Goal: Transaction & Acquisition: Obtain resource

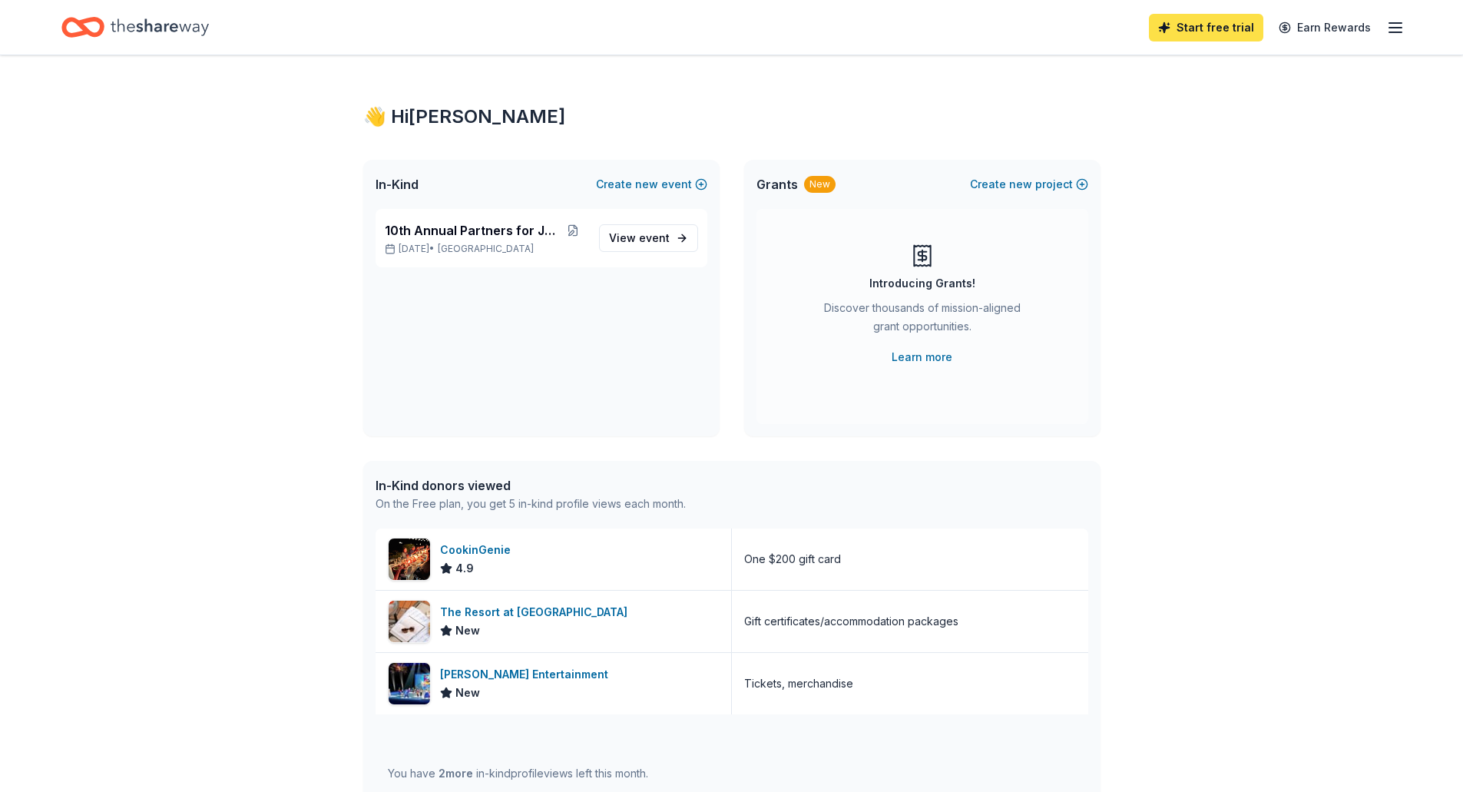
click at [1187, 29] on link "Start free trial" at bounding box center [1206, 28] width 114 height 28
click at [1228, 23] on link "Start free trial" at bounding box center [1206, 28] width 114 height 28
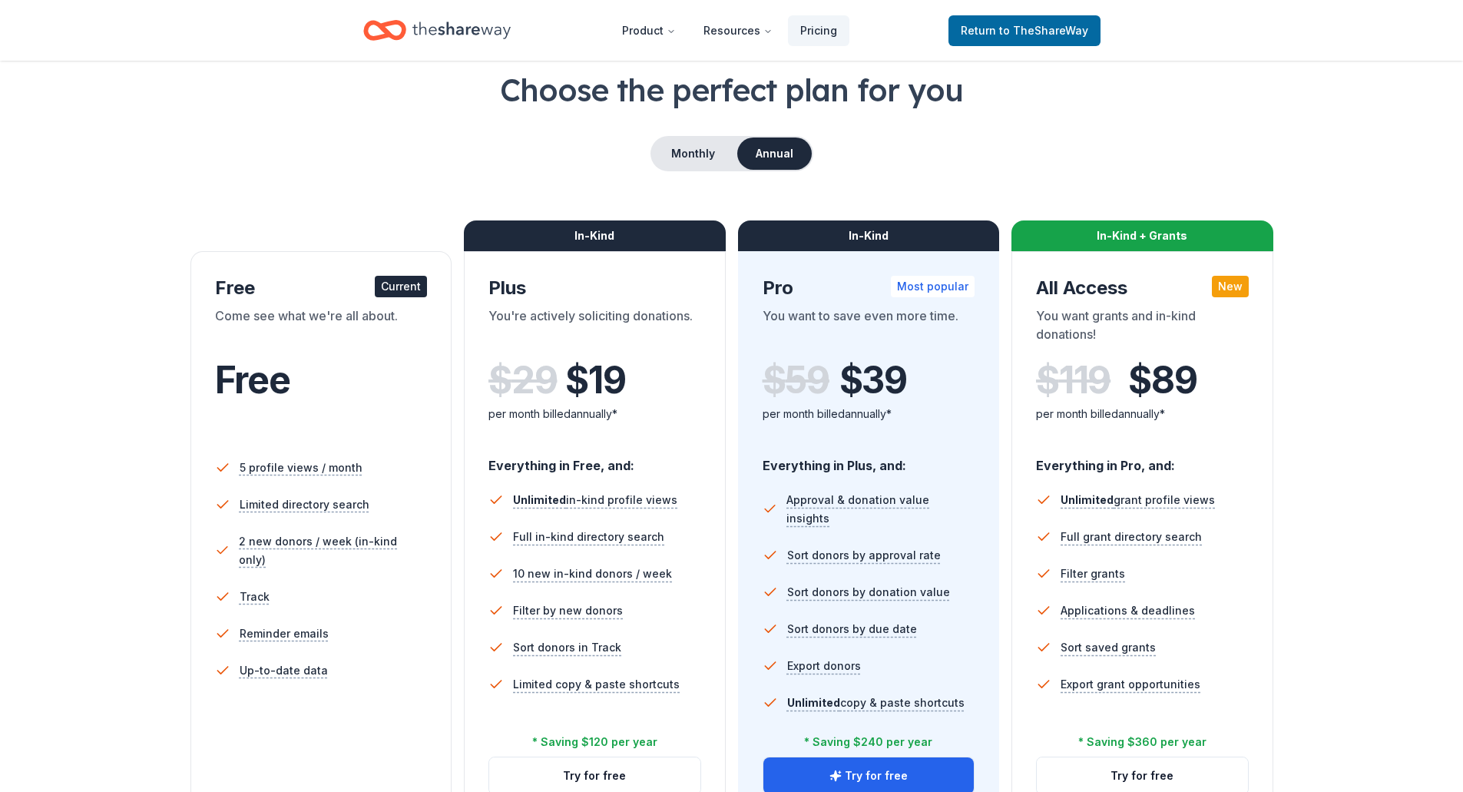
scroll to position [230, 0]
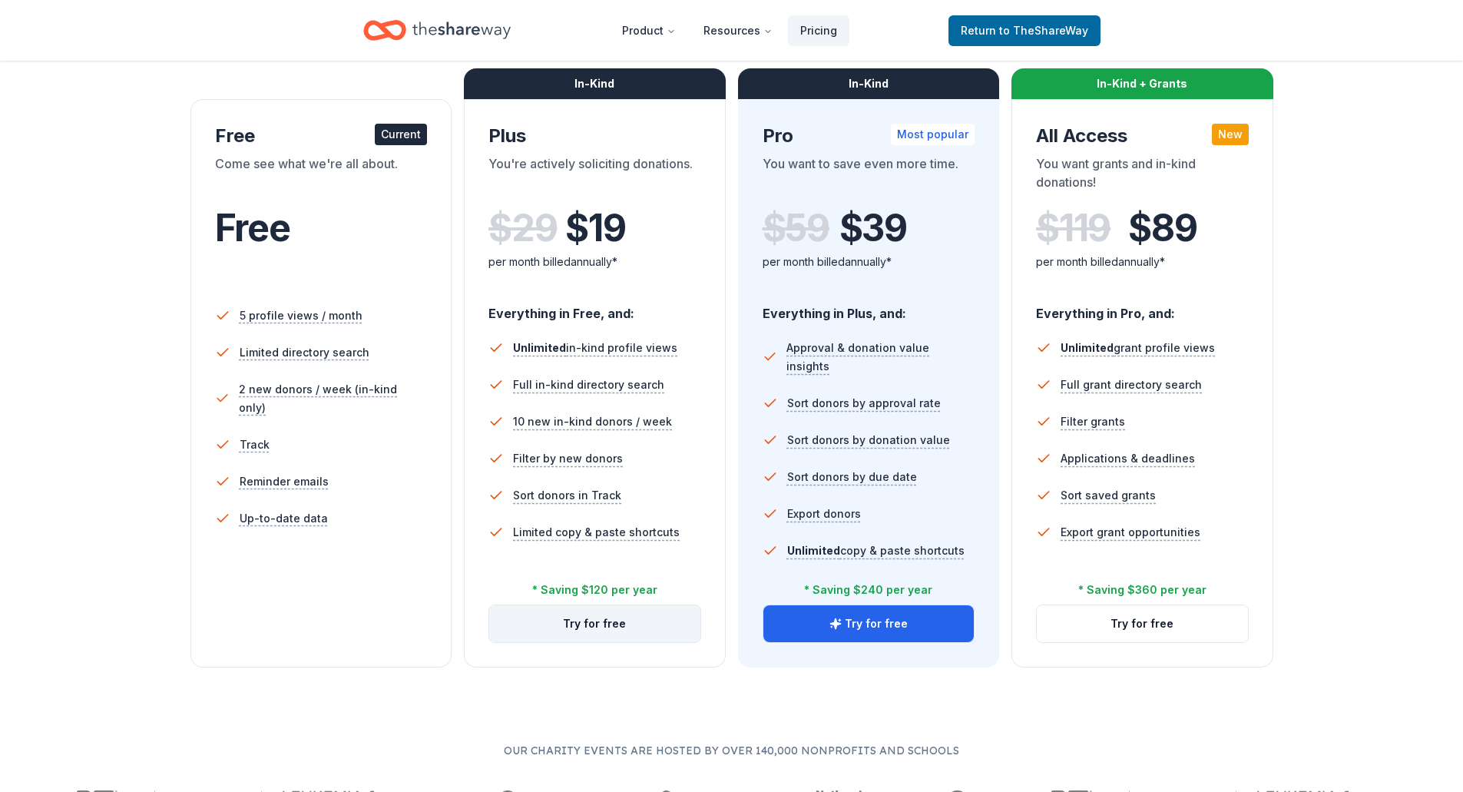
click at [564, 625] on button "Try for free" at bounding box center [594, 623] width 211 height 37
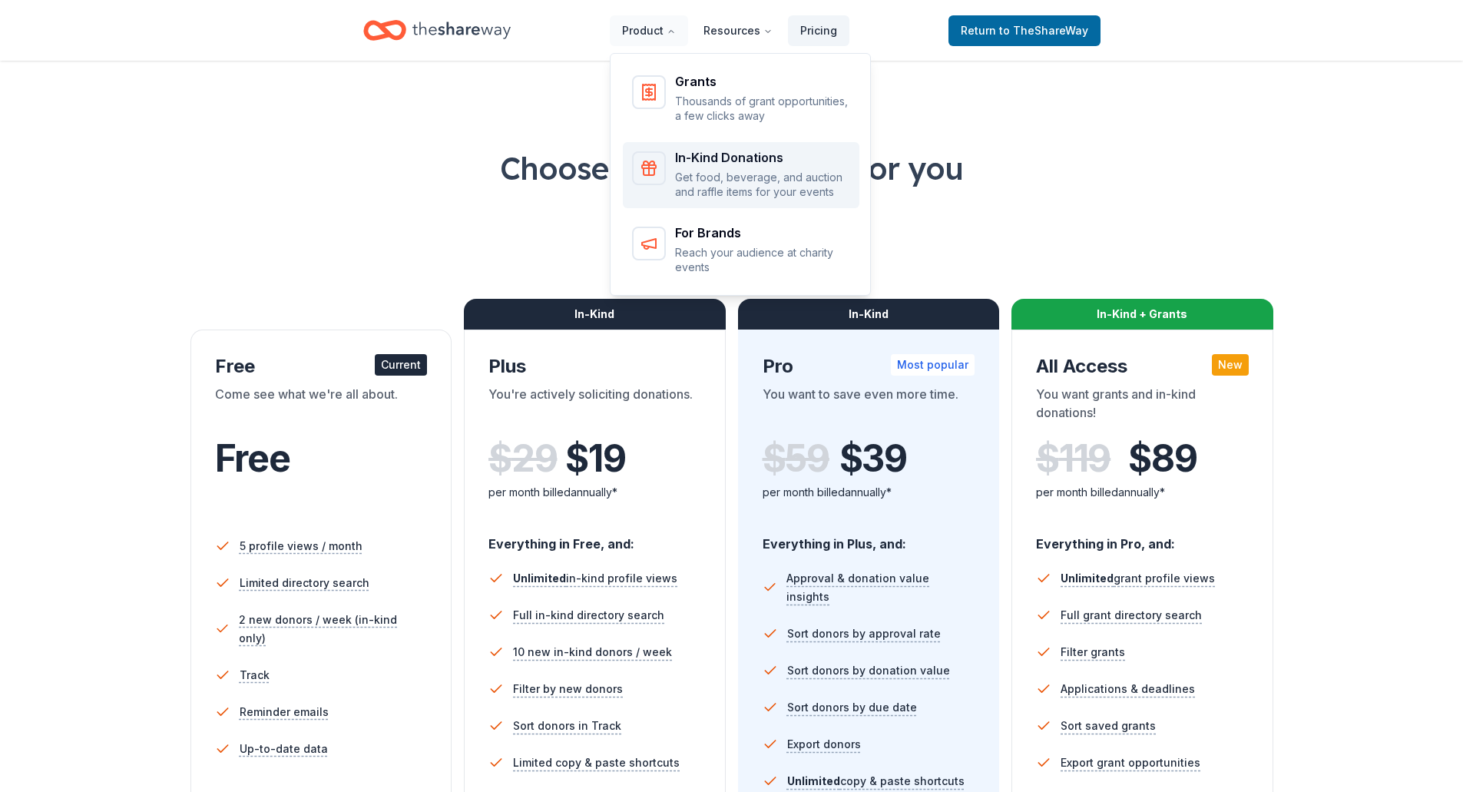
click at [705, 162] on div "In-Kind Donations" at bounding box center [762, 157] width 175 height 12
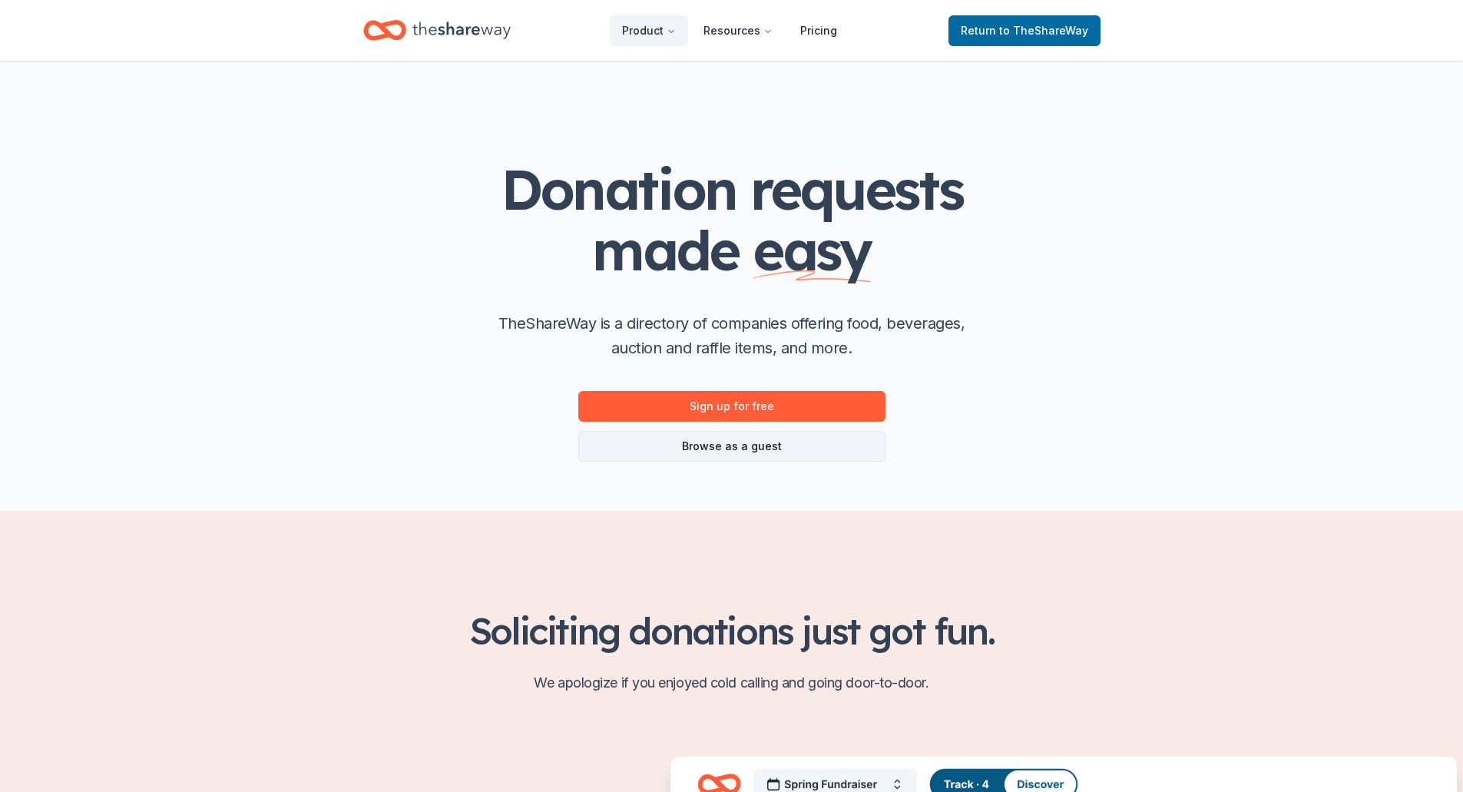
click at [785, 449] on link "Browse as a guest" at bounding box center [731, 446] width 307 height 31
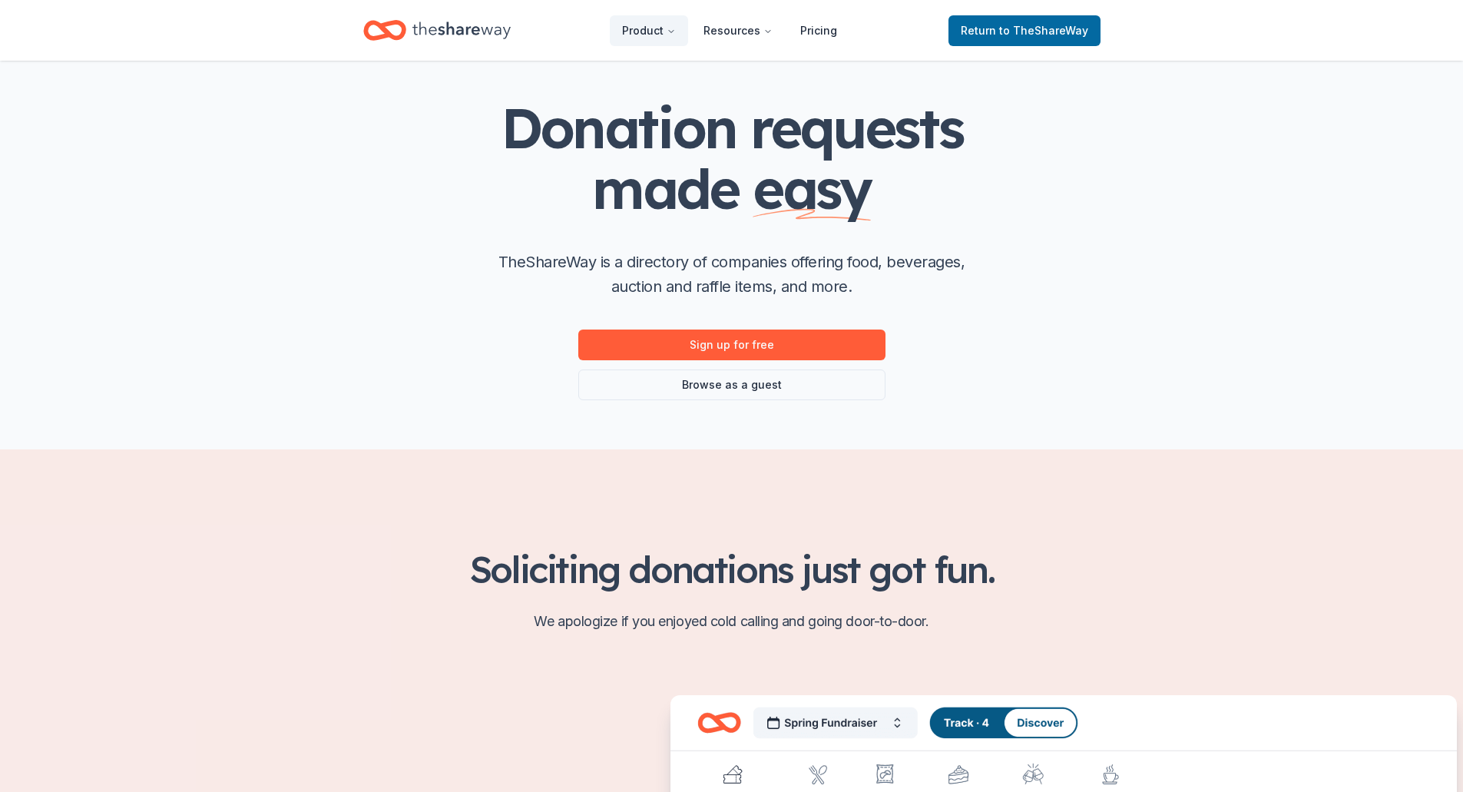
scroll to position [307, 0]
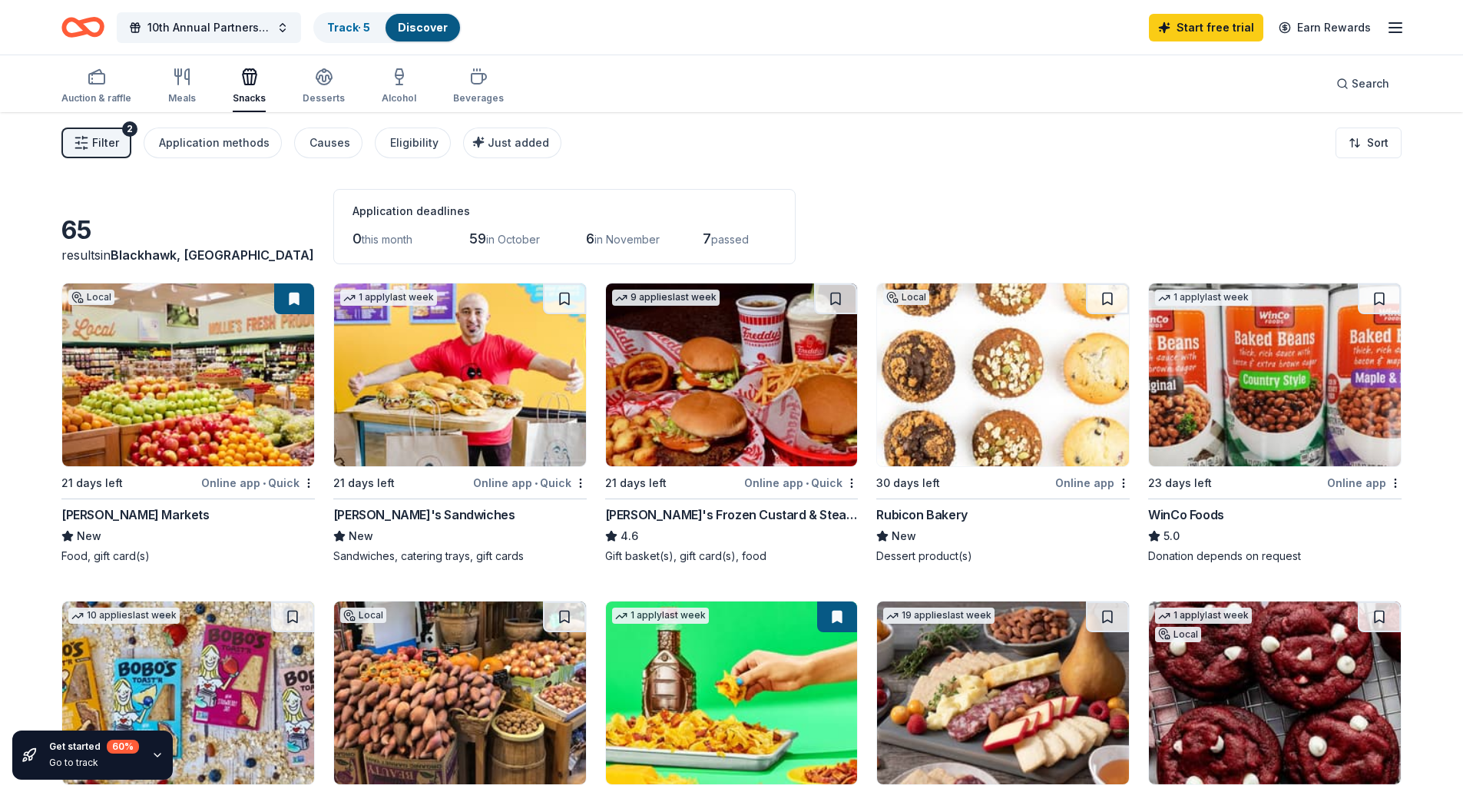
click at [93, 144] on span "Filter" at bounding box center [105, 143] width 27 height 18
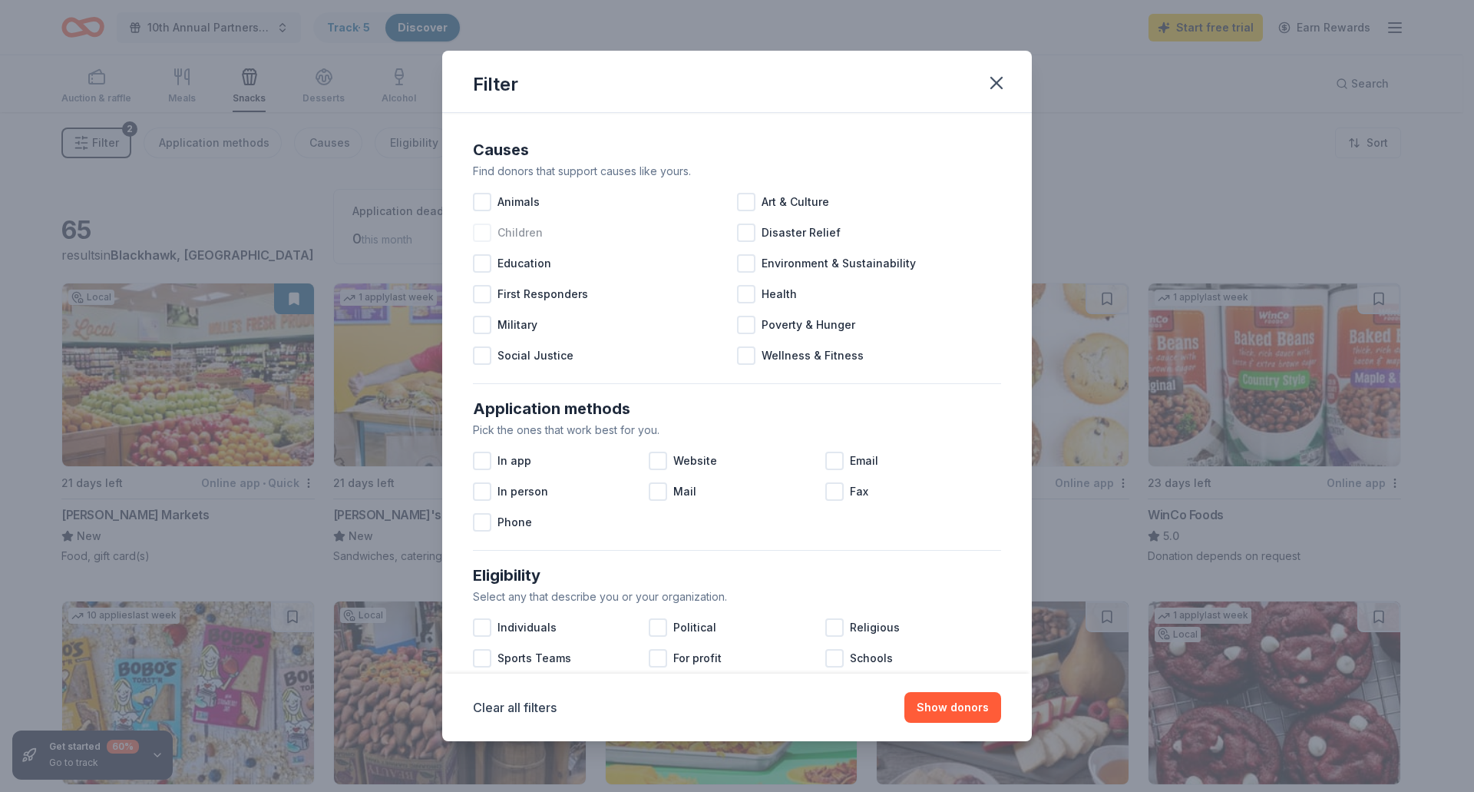
click at [486, 236] on div at bounding box center [482, 232] width 18 height 18
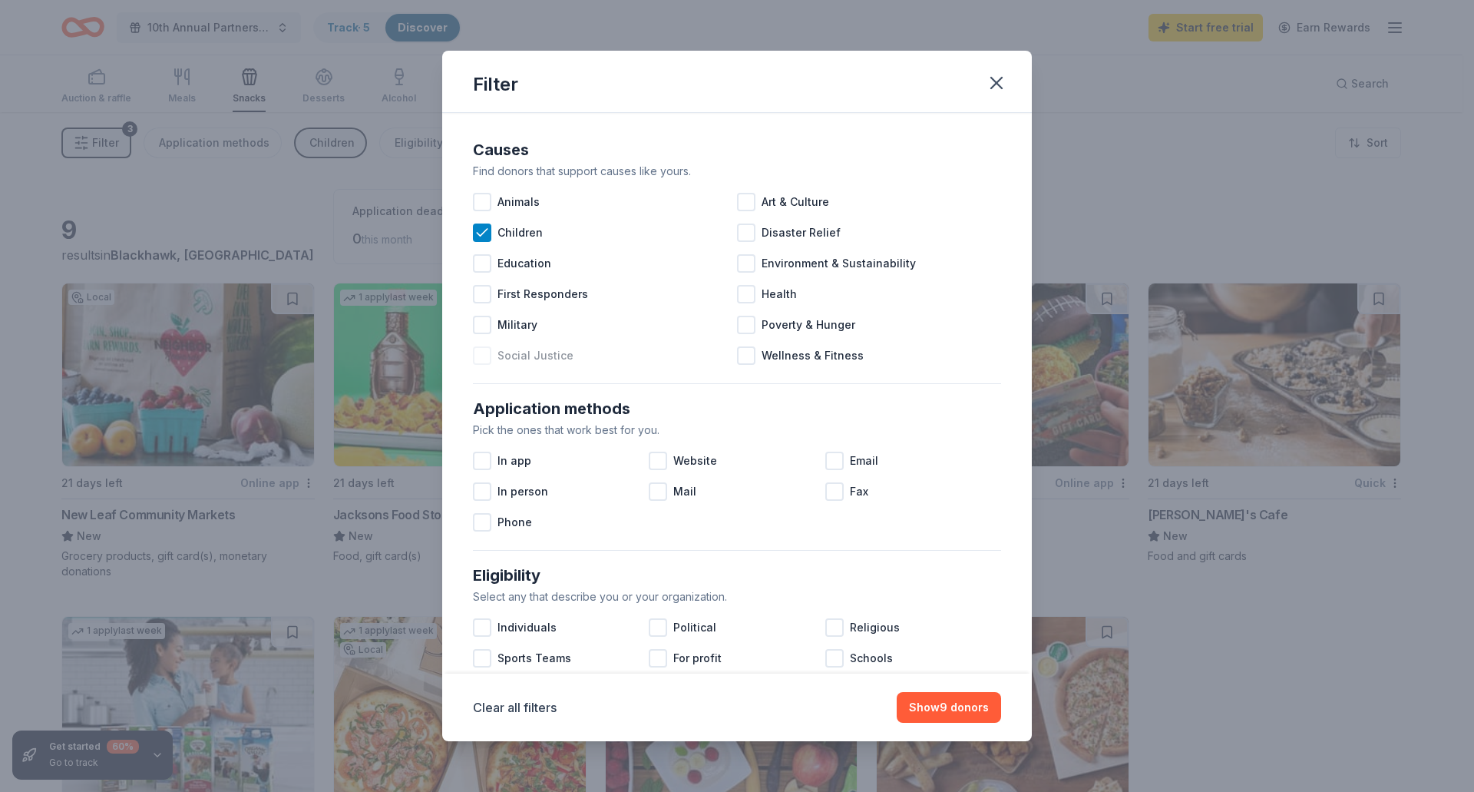
click at [484, 356] on div at bounding box center [482, 355] width 18 height 18
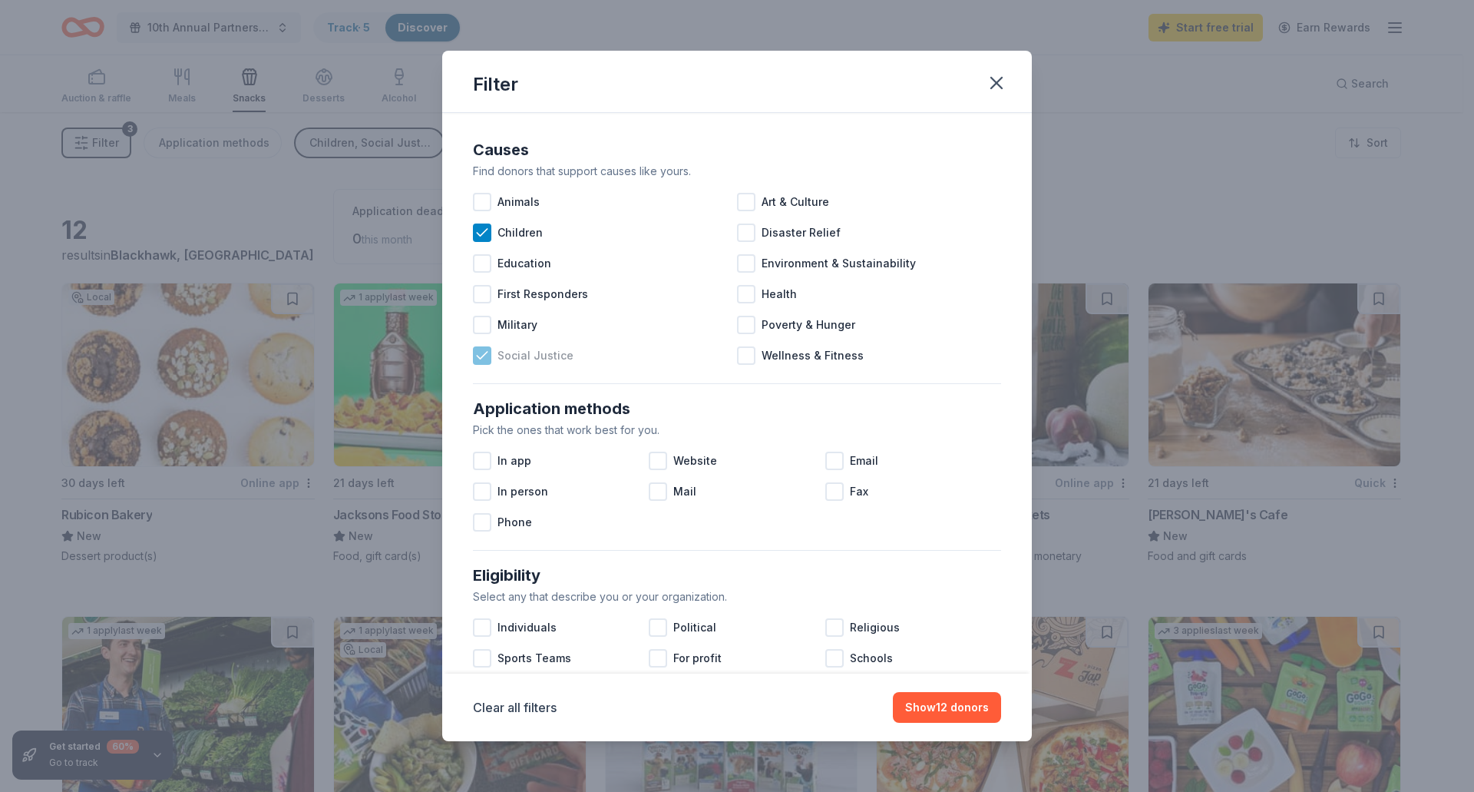
click at [486, 356] on icon at bounding box center [482, 355] width 15 height 15
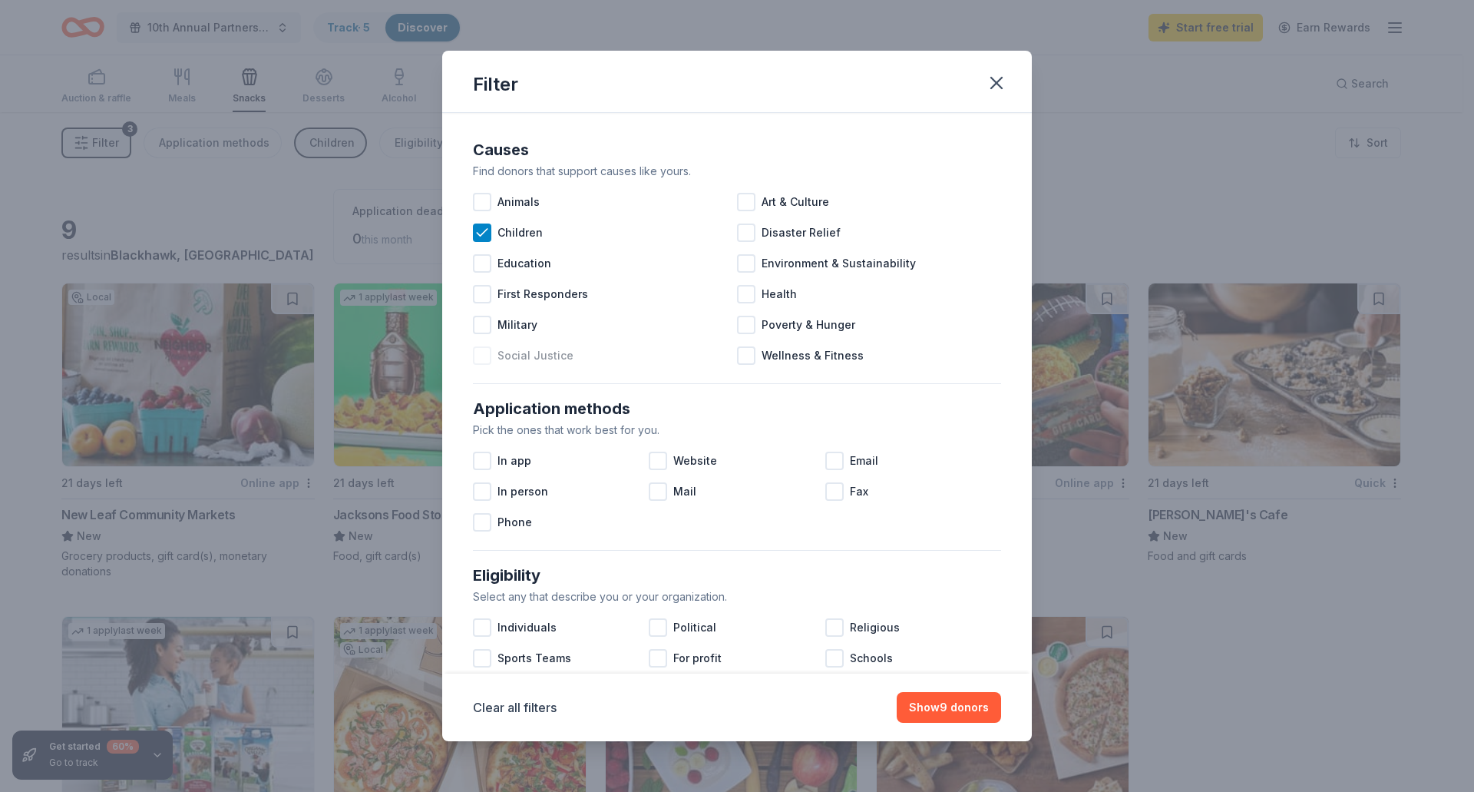
click at [481, 354] on div at bounding box center [482, 355] width 18 height 18
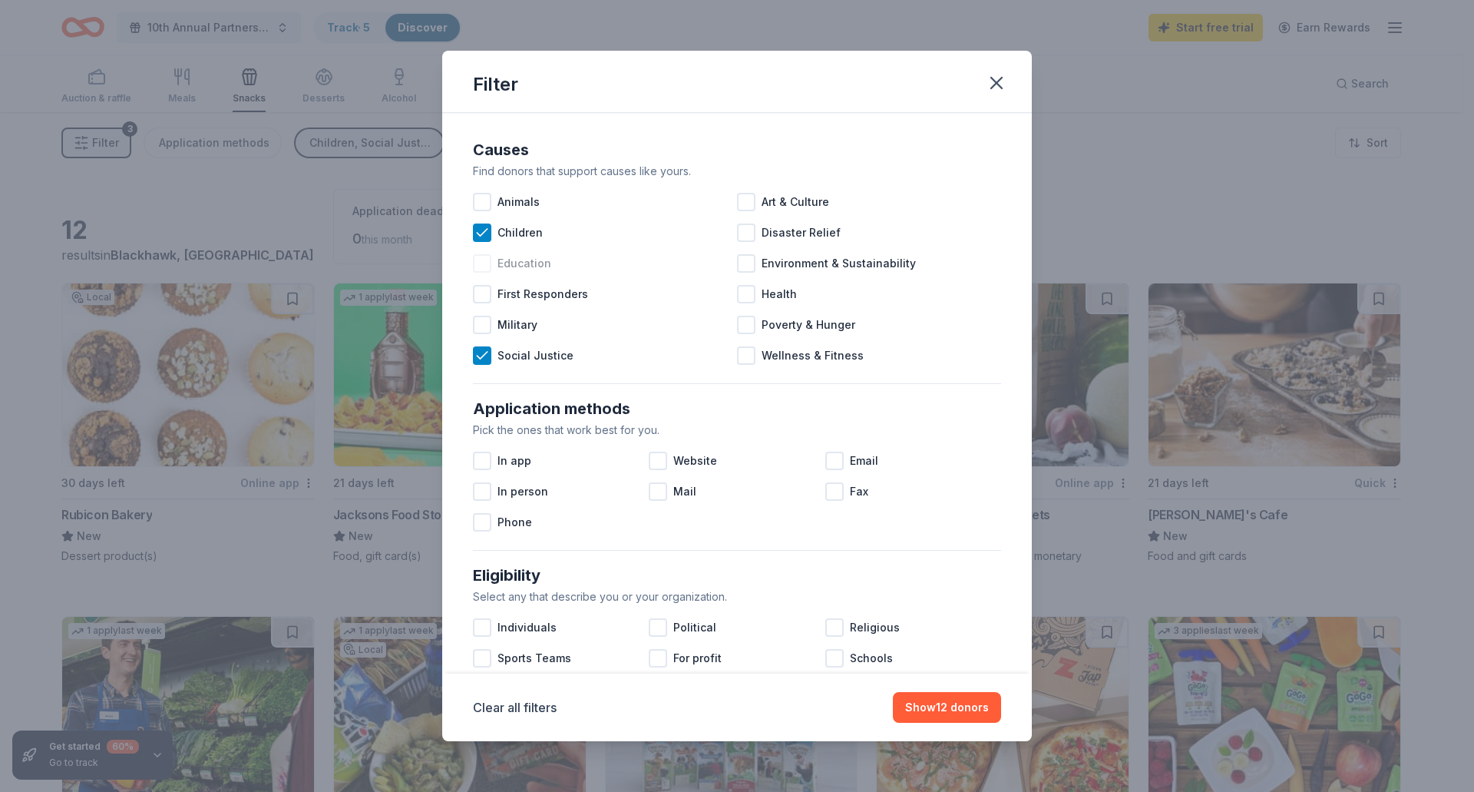
click at [486, 266] on div at bounding box center [482, 263] width 18 height 18
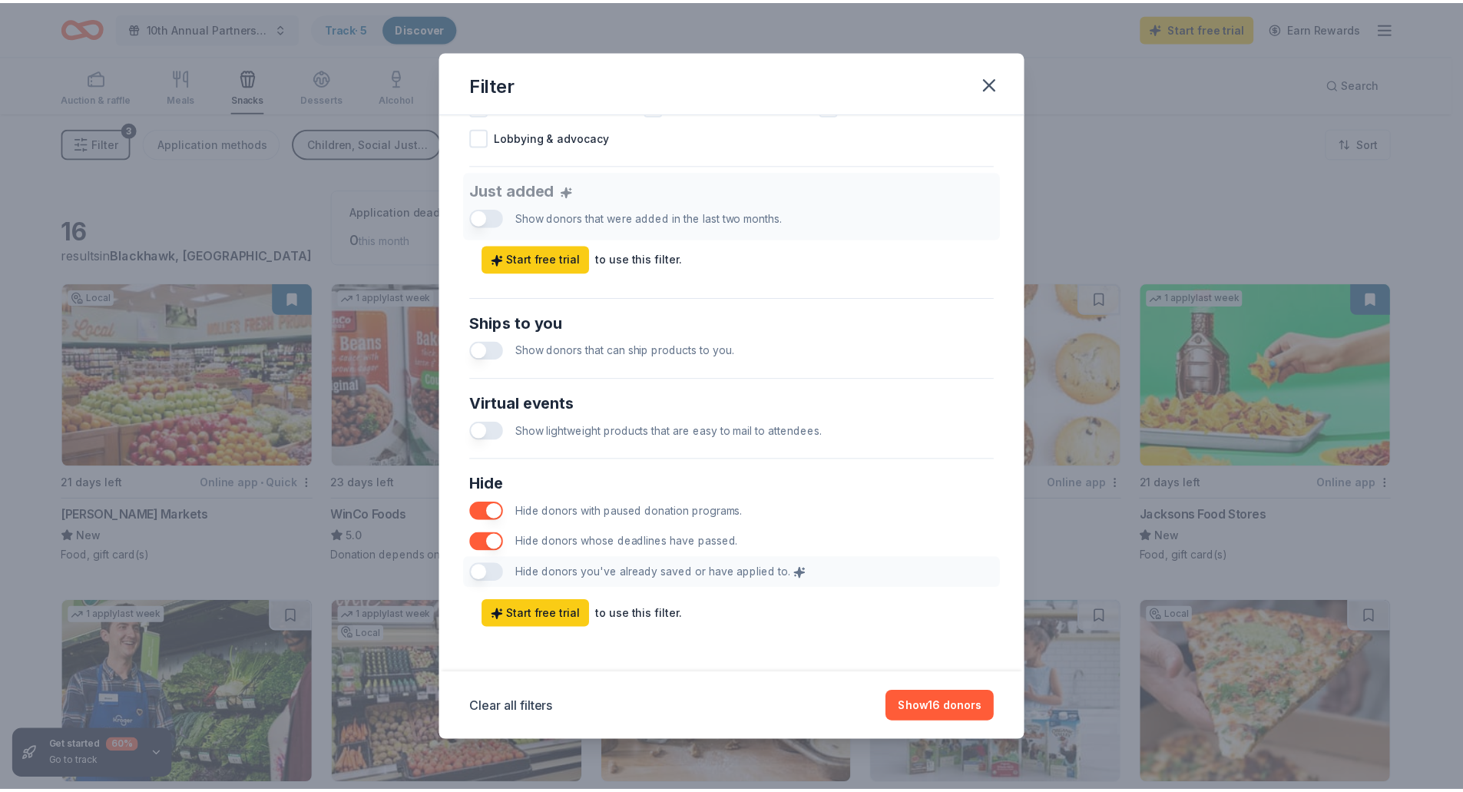
scroll to position [556, 0]
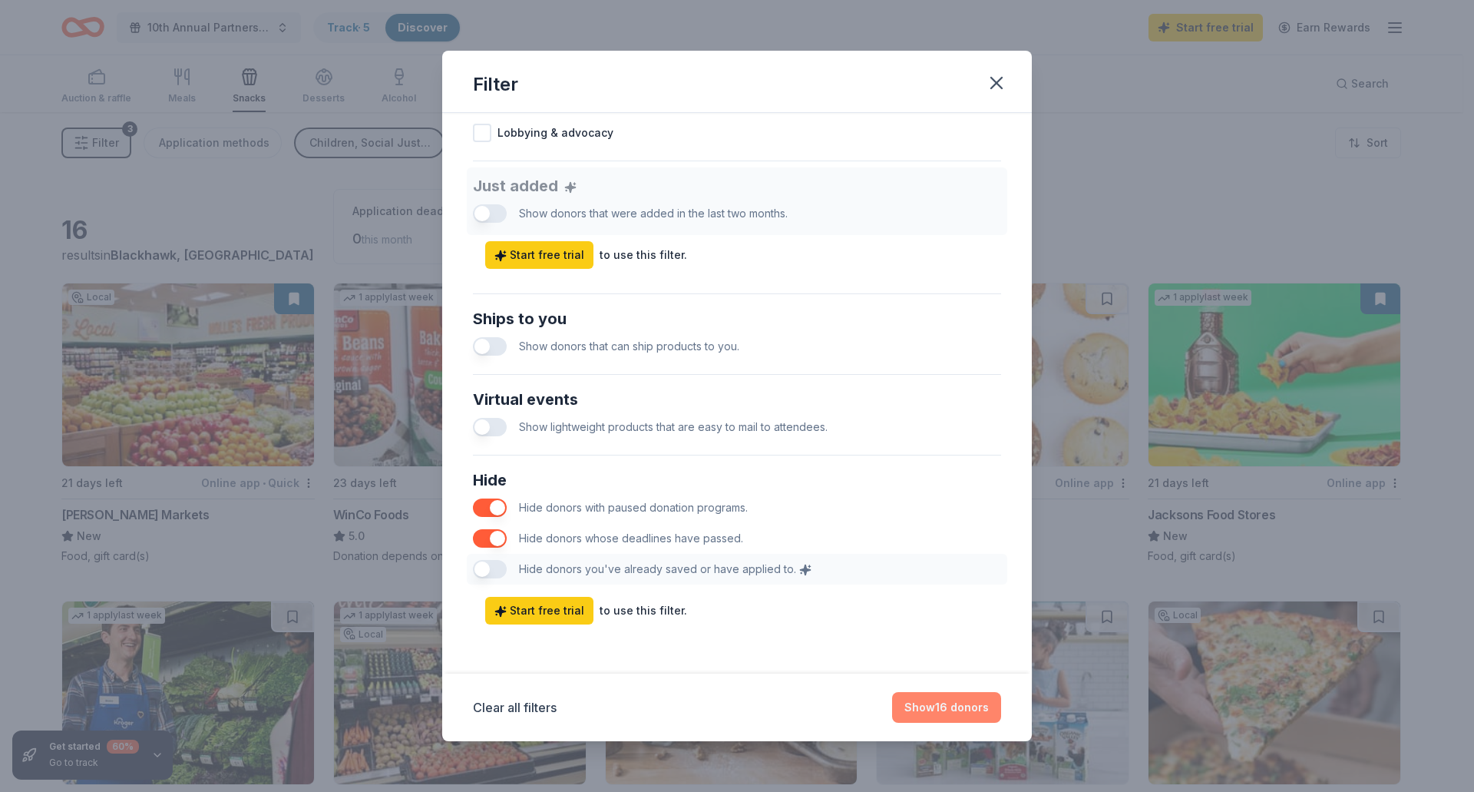
click at [914, 707] on button "Show 16 donors" at bounding box center [946, 707] width 109 height 31
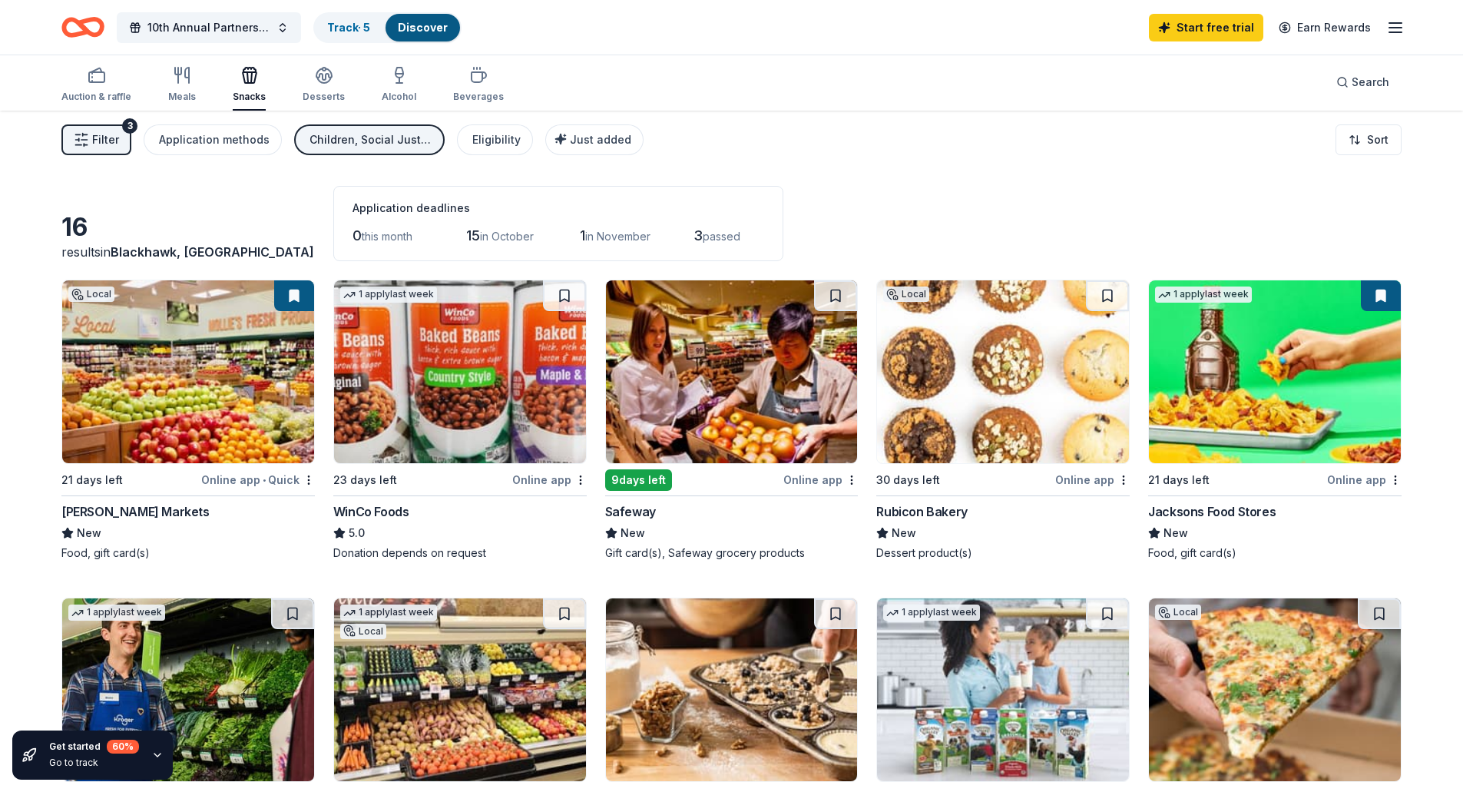
scroll to position [0, 0]
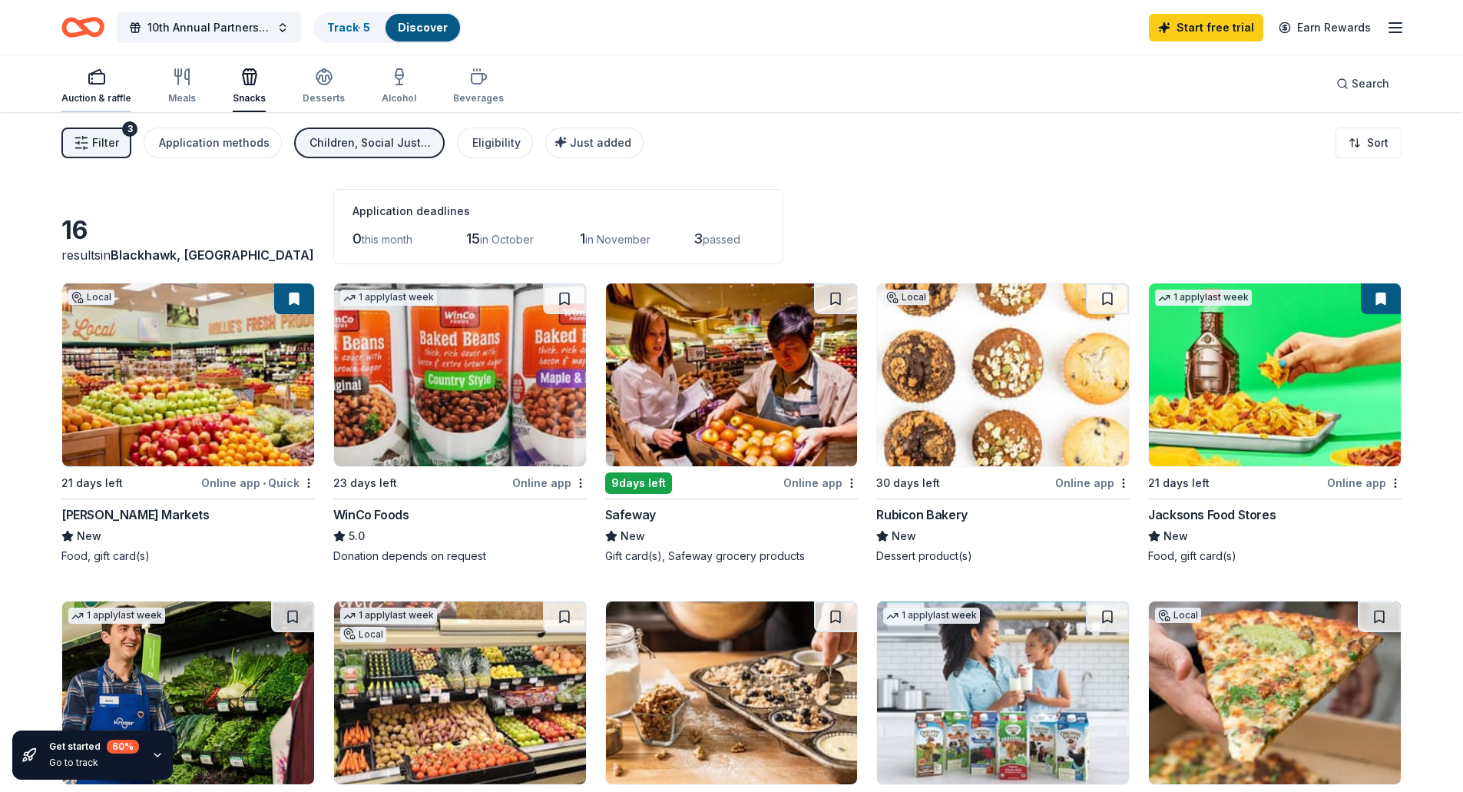
click at [97, 78] on icon "button" at bounding box center [97, 77] width 18 height 18
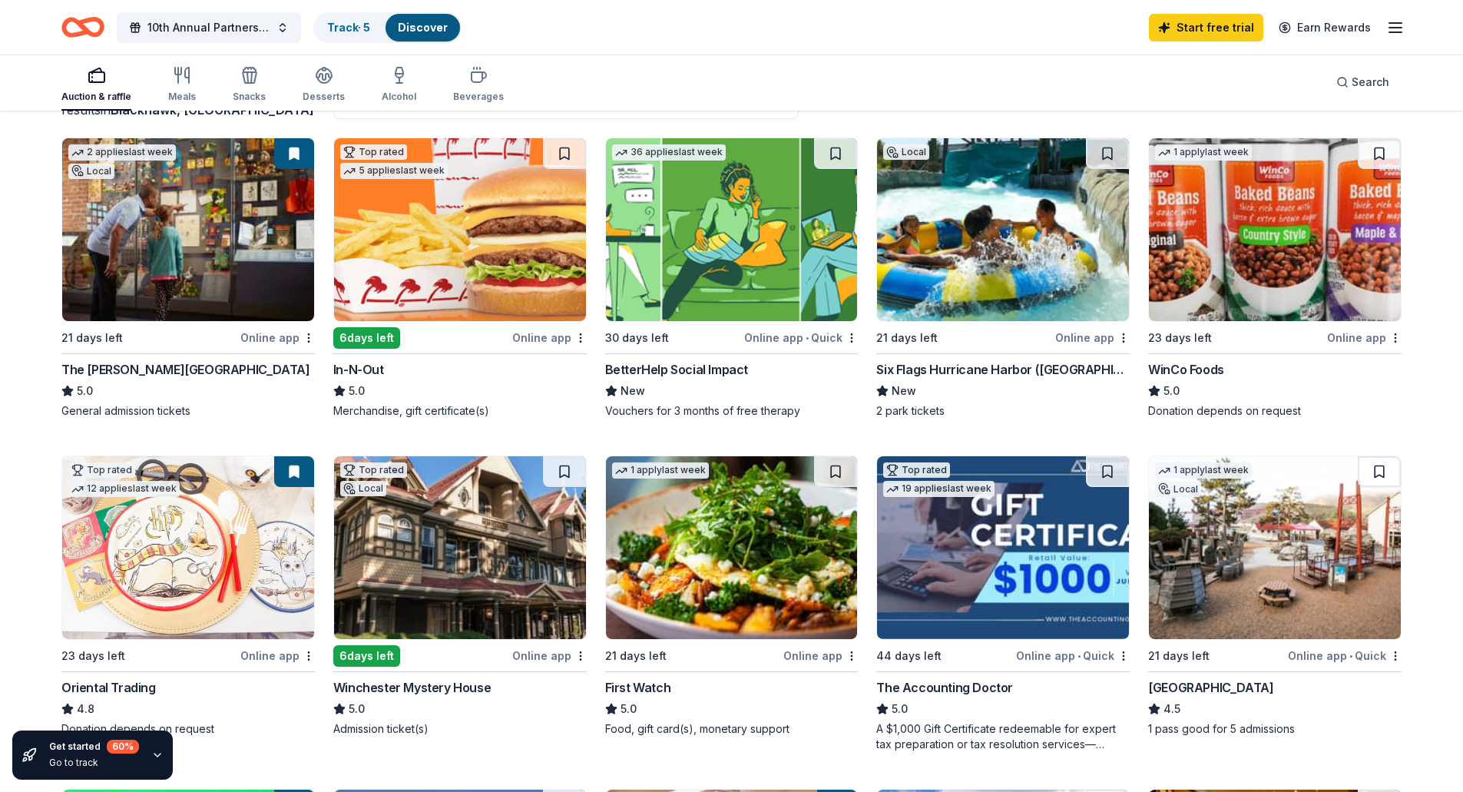
scroll to position [154, 0]
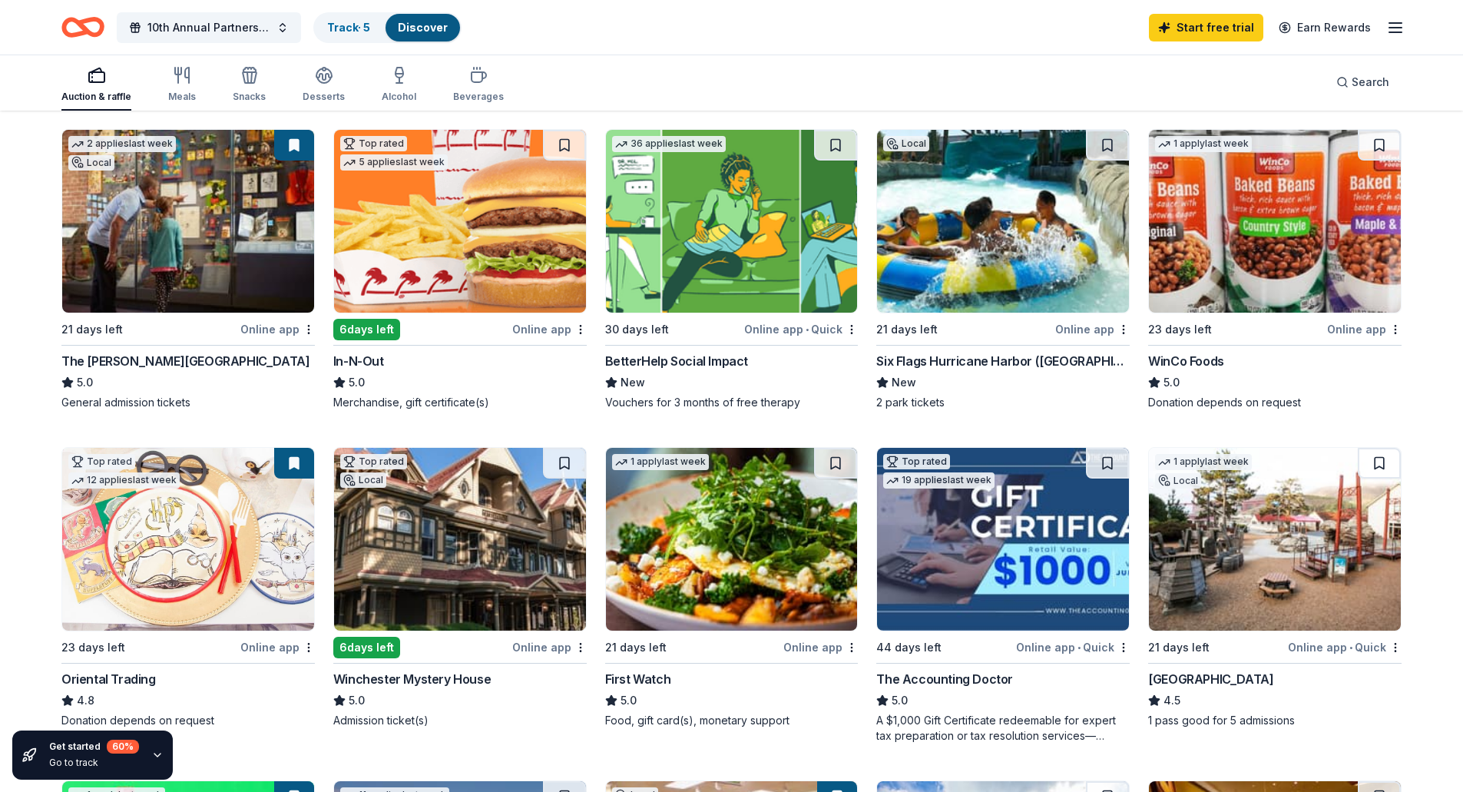
click at [177, 249] on img at bounding box center [188, 221] width 252 height 183
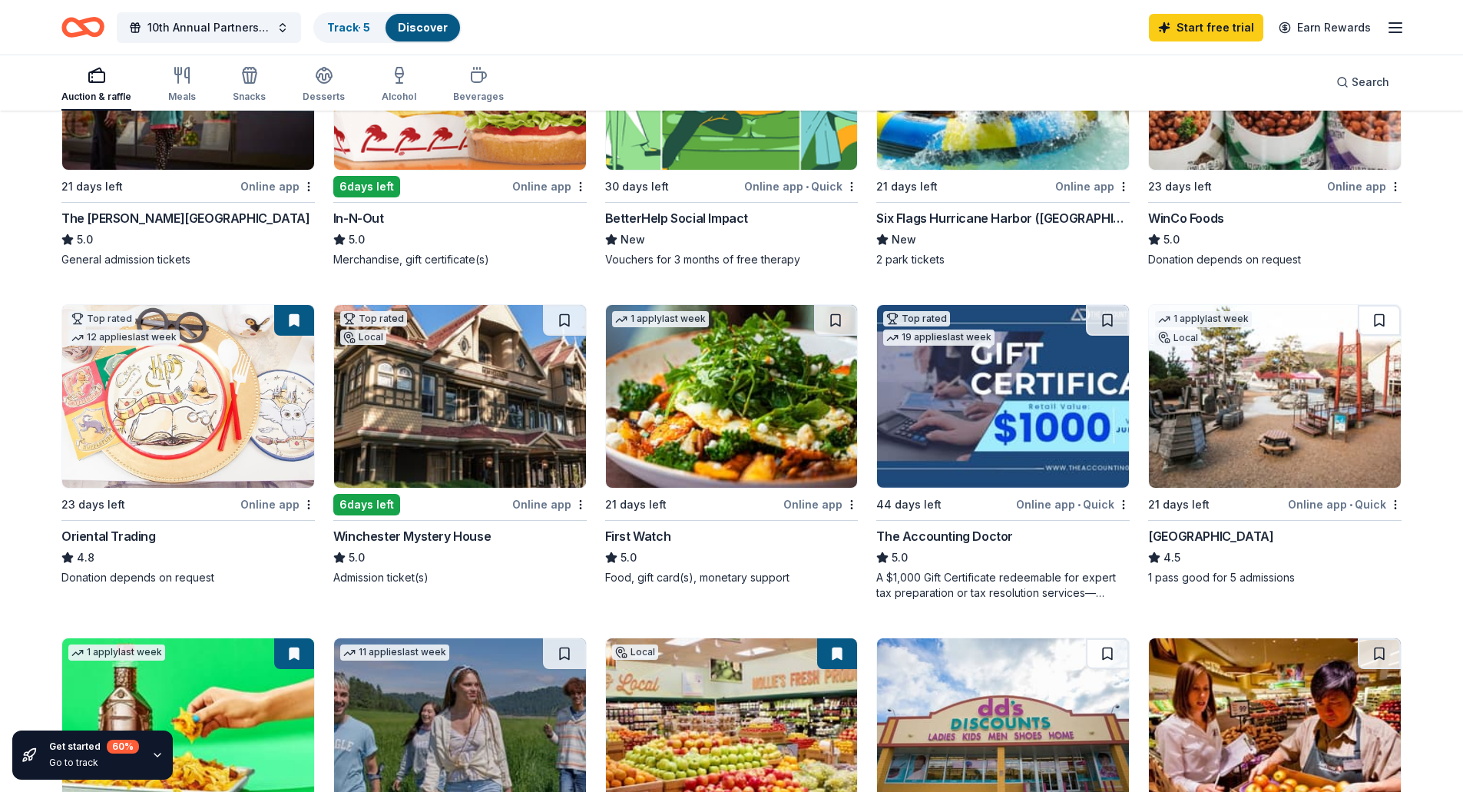
scroll to position [307, 0]
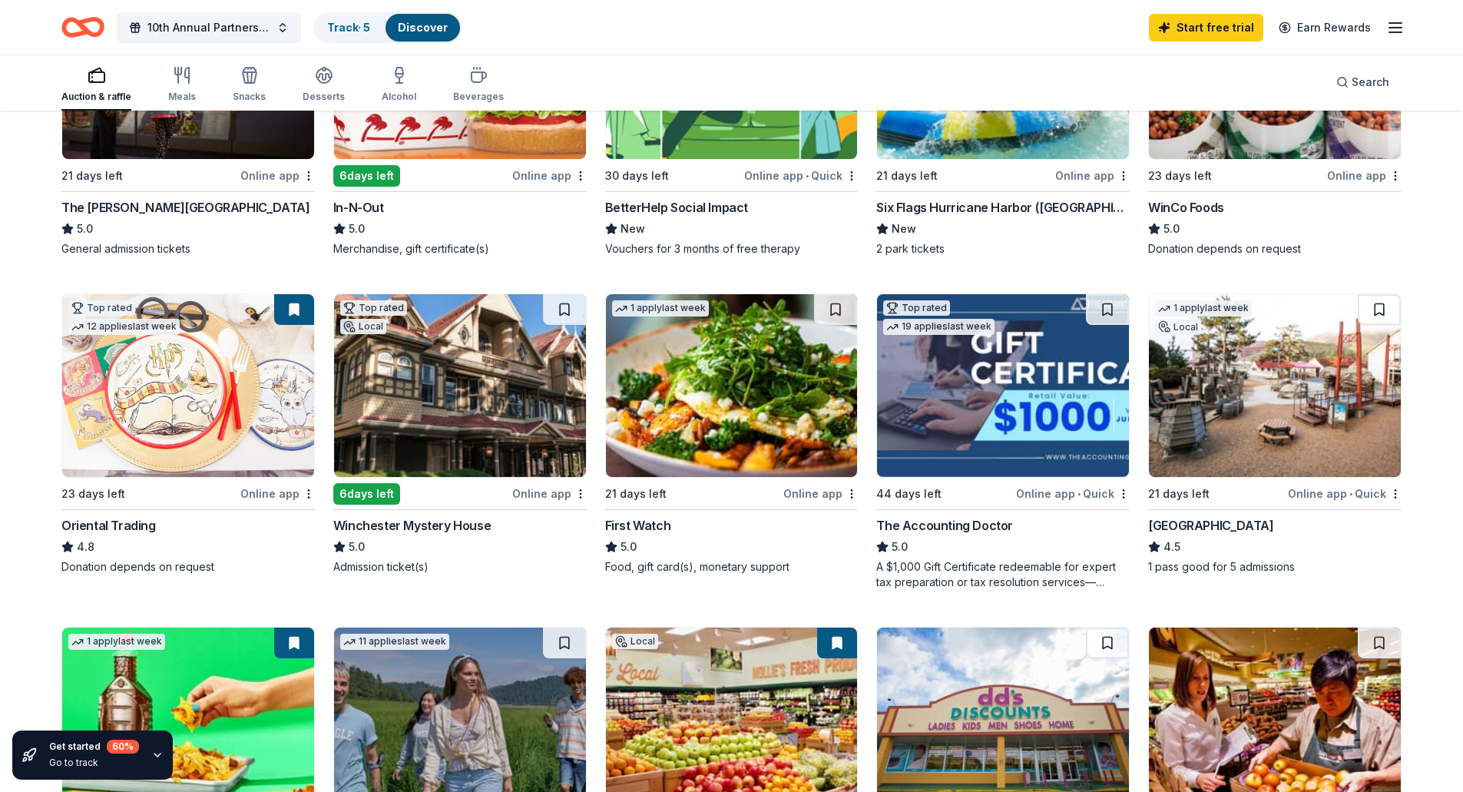
click at [1262, 430] on img at bounding box center [1275, 385] width 252 height 183
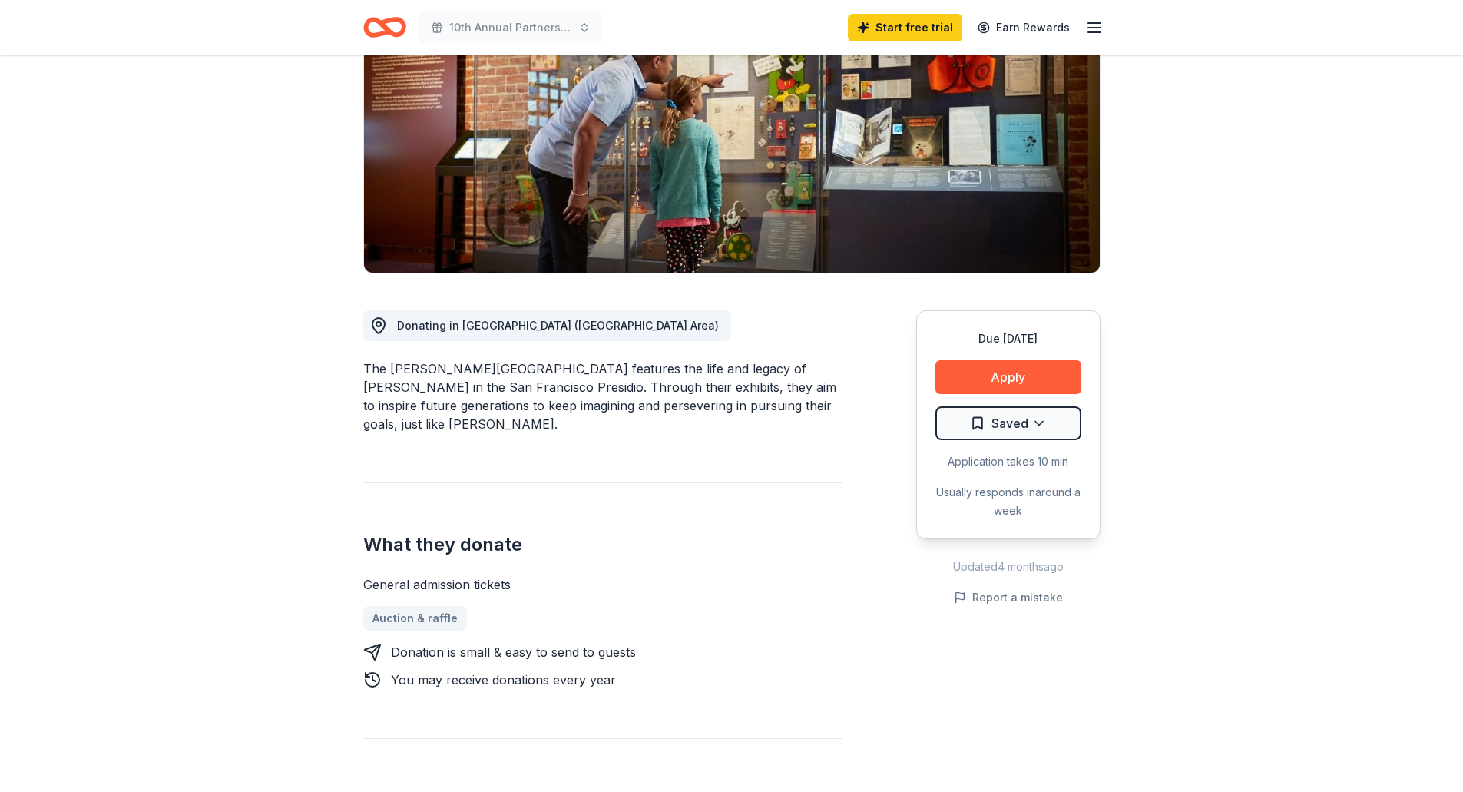
scroll to position [230, 0]
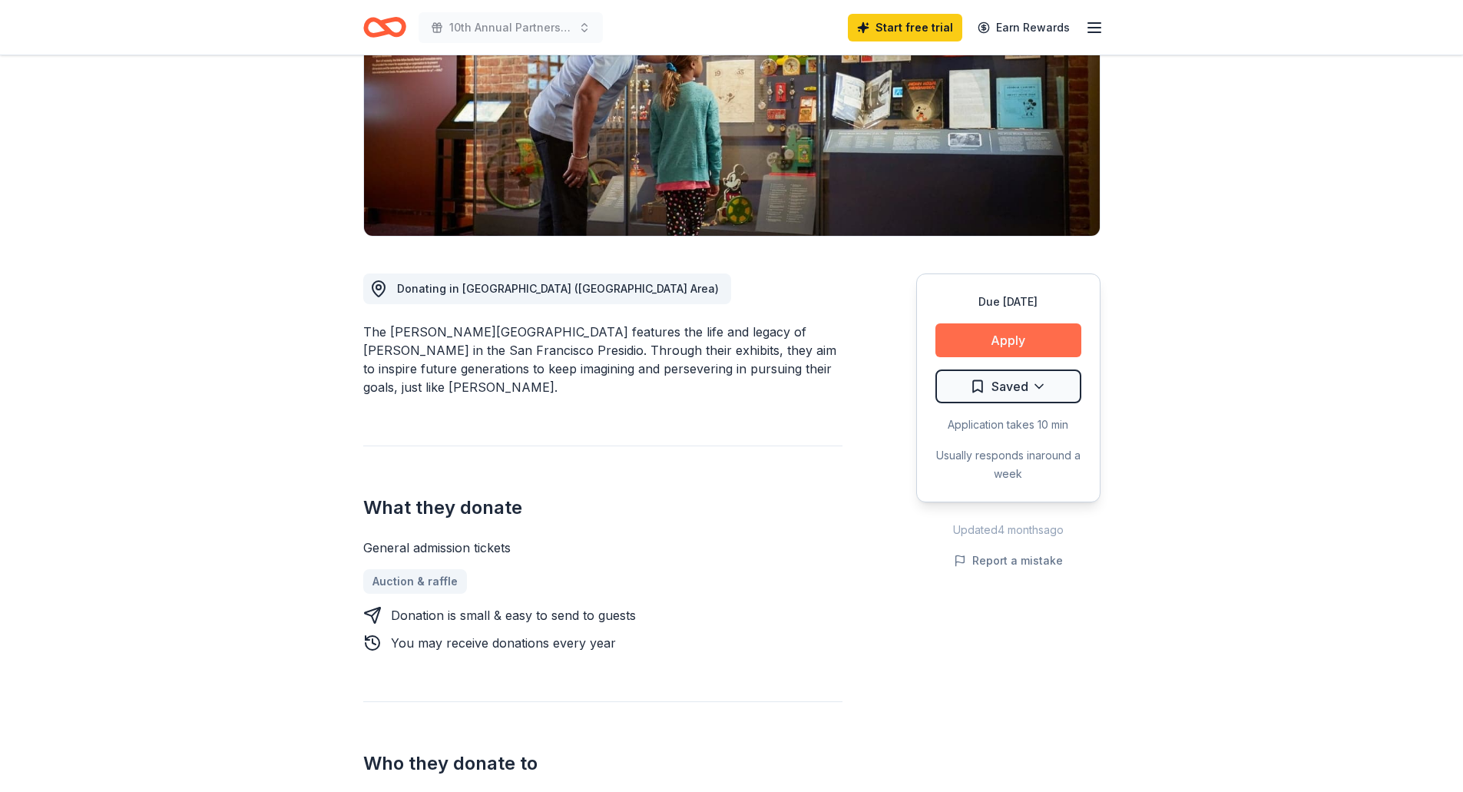
click at [1001, 336] on button "Apply" at bounding box center [1008, 340] width 146 height 34
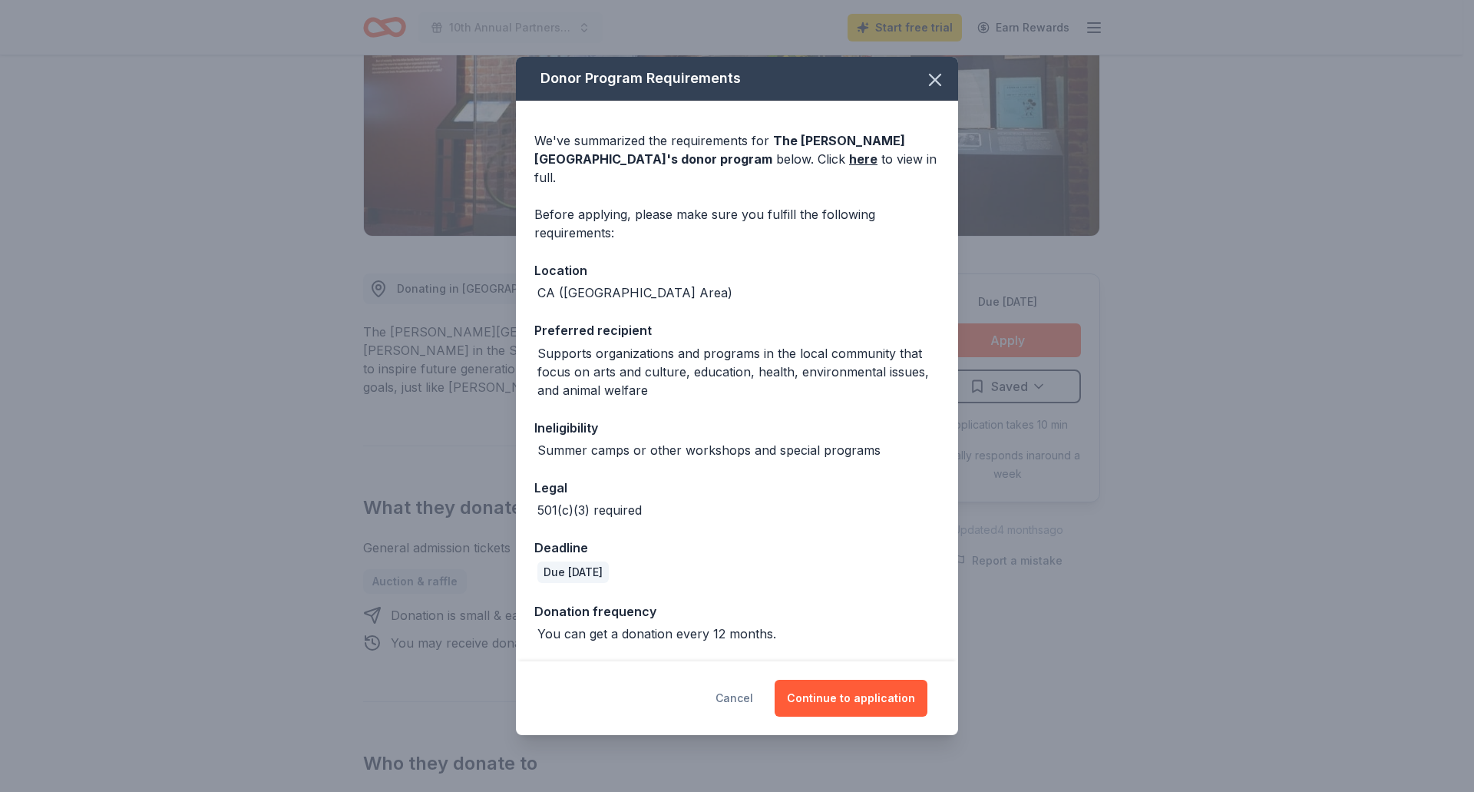
click at [745, 693] on button "Cancel" at bounding box center [735, 698] width 38 height 37
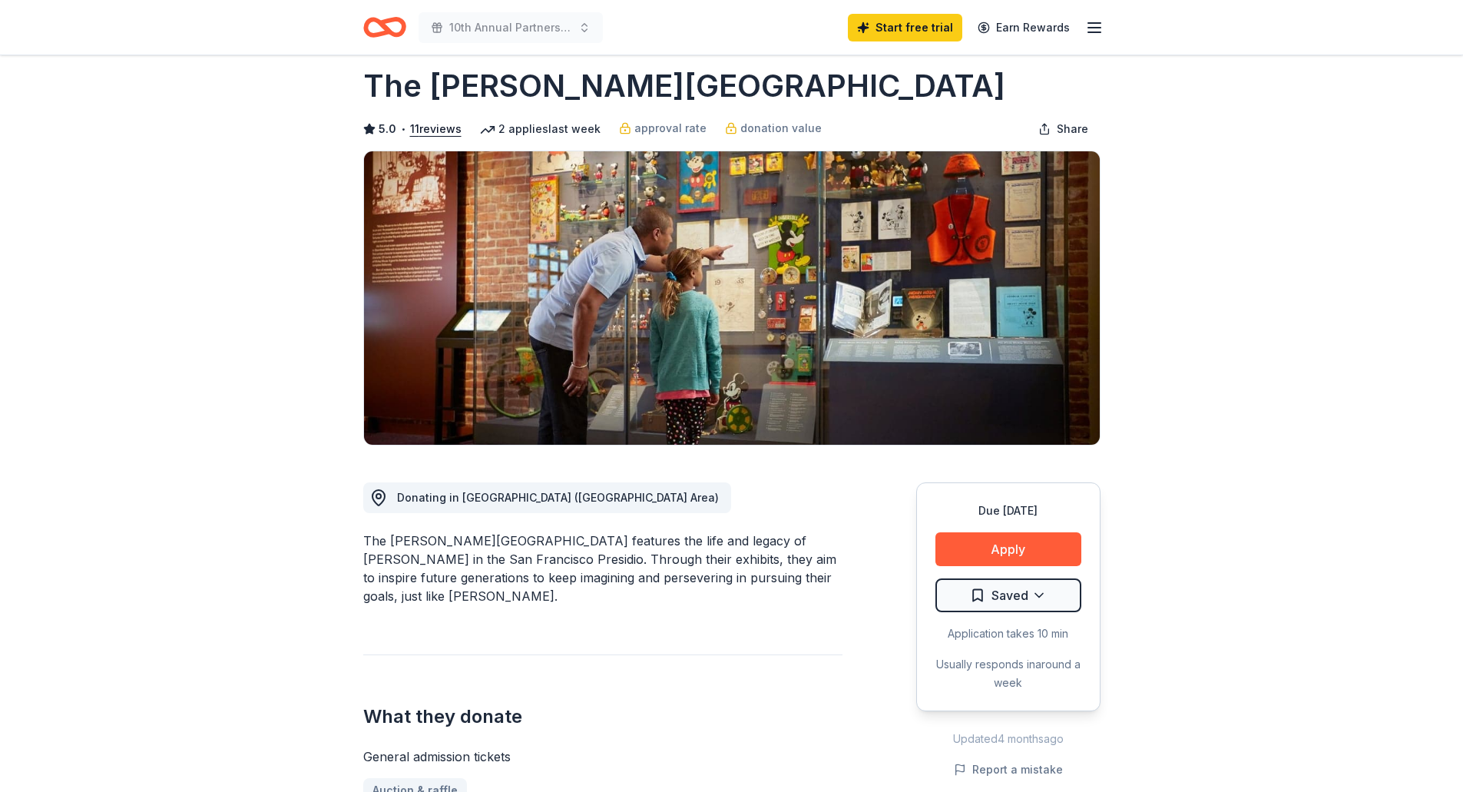
scroll to position [0, 0]
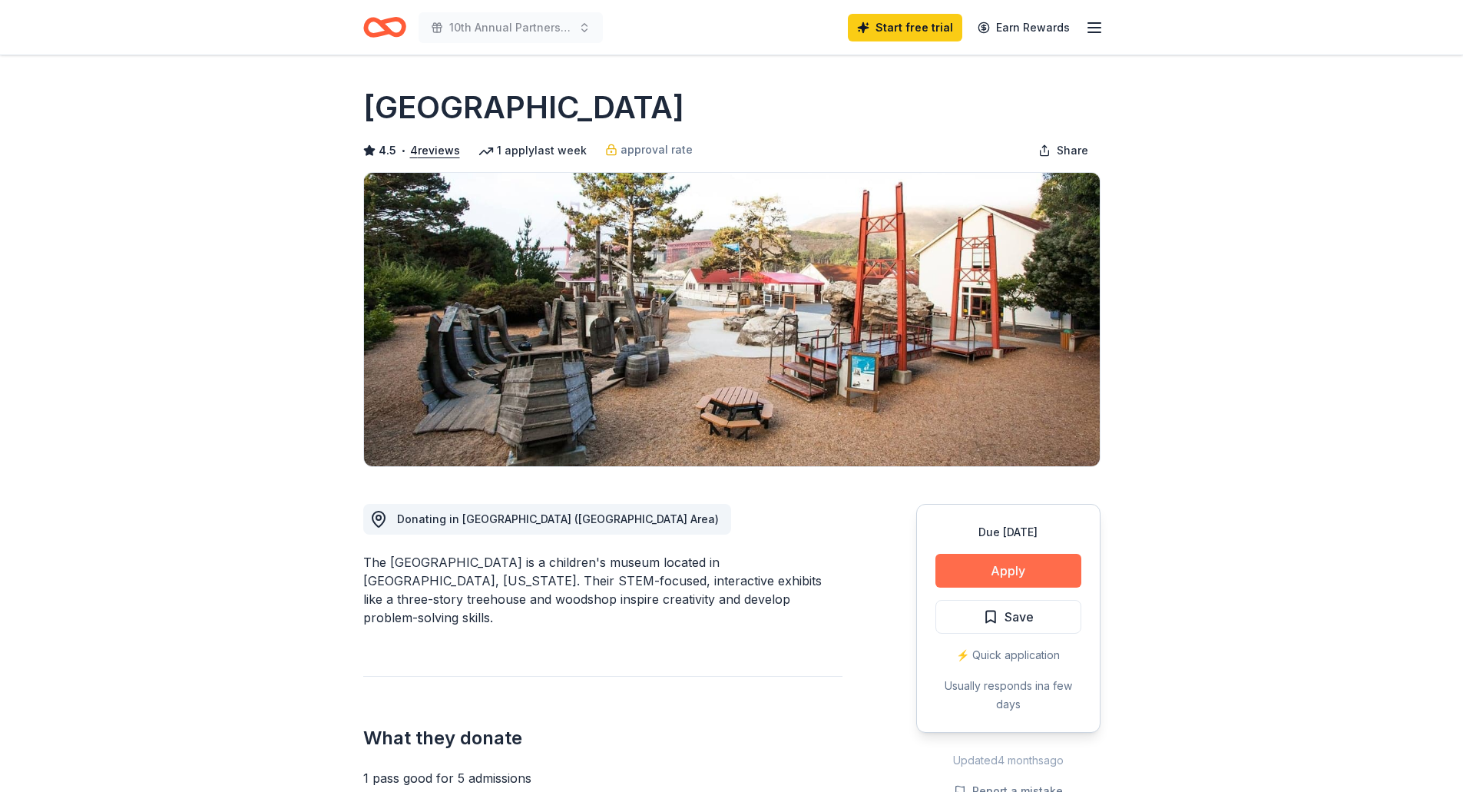
click at [1017, 575] on button "Apply" at bounding box center [1008, 571] width 146 height 34
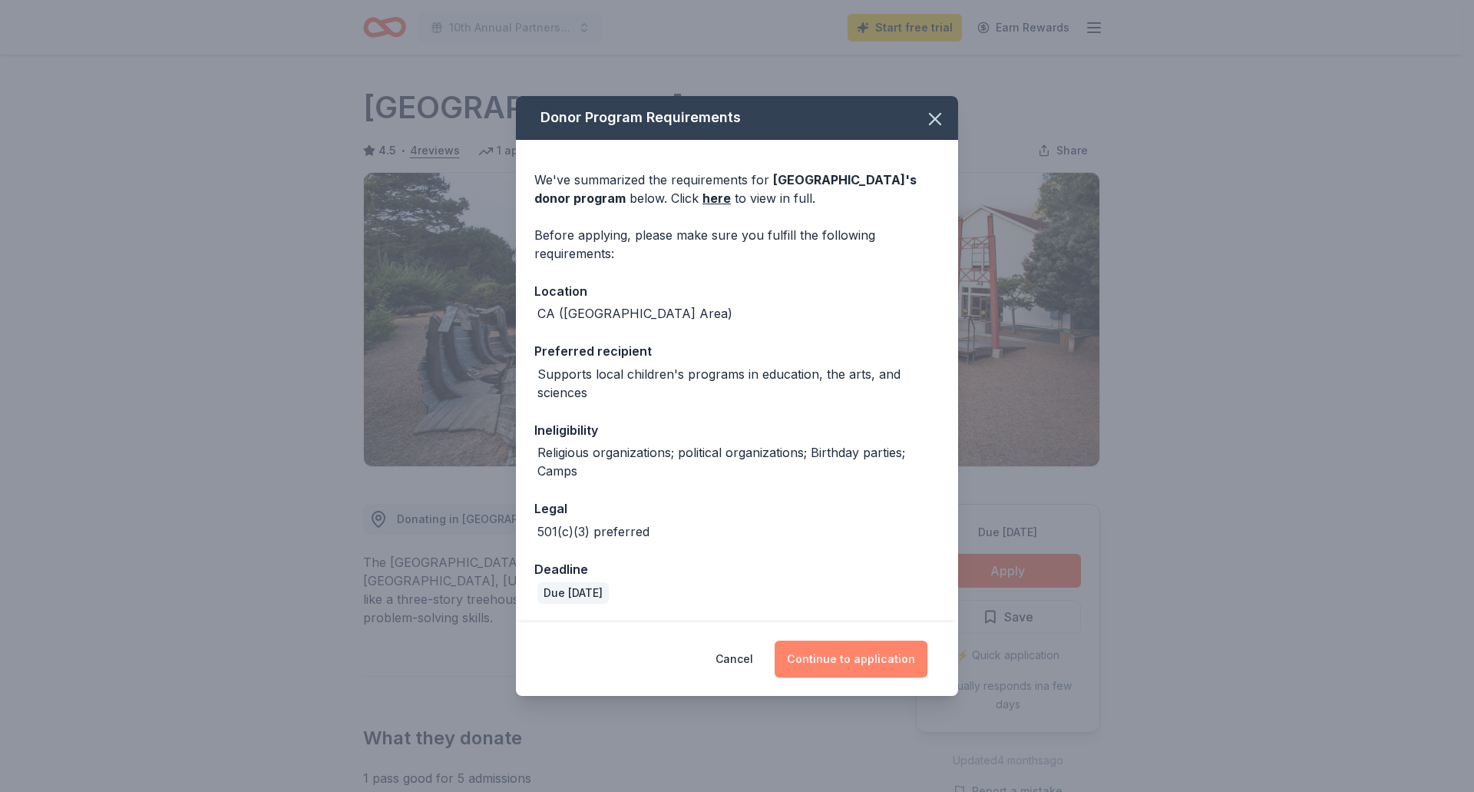
click at [824, 663] on button "Continue to application" at bounding box center [851, 658] width 153 height 37
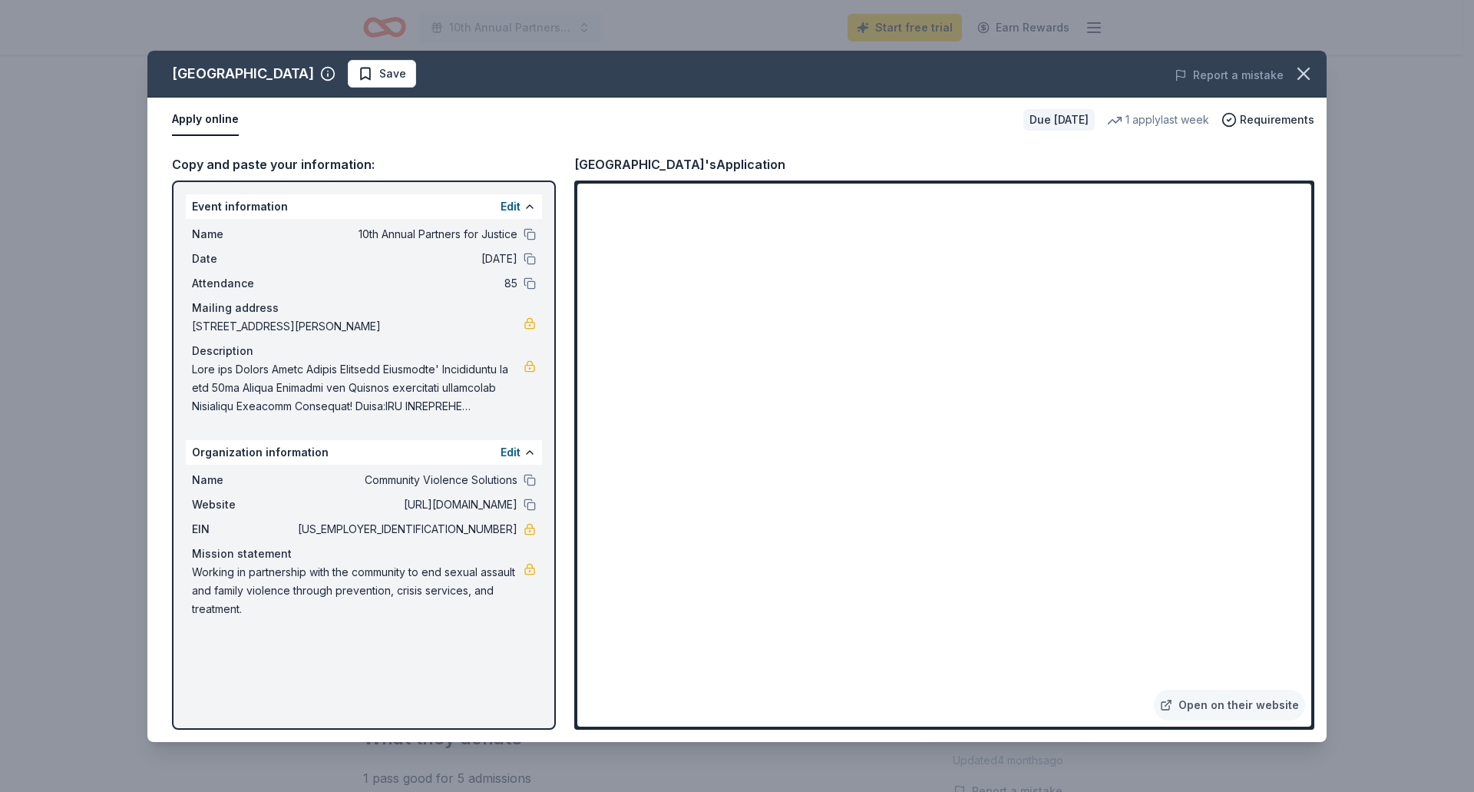
click at [263, 367] on span at bounding box center [358, 387] width 332 height 55
click at [530, 369] on link at bounding box center [530, 366] width 12 height 12
